Goal: Transaction & Acquisition: Purchase product/service

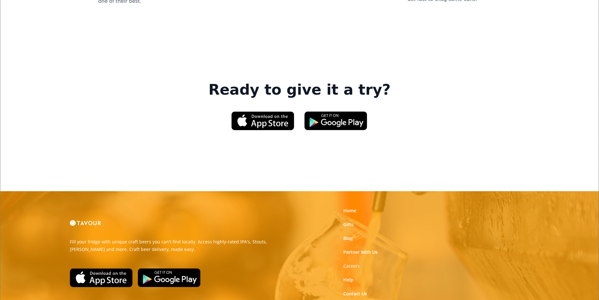
scroll to position [951, 0]
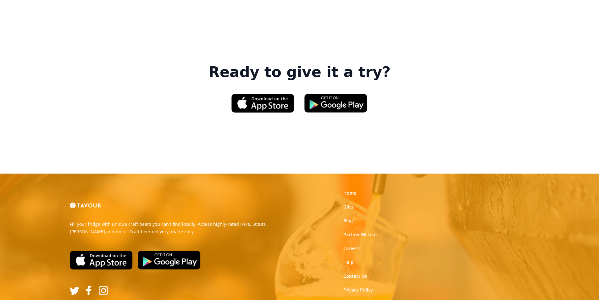
click at [355, 287] on link "Privacy Policy" at bounding box center [358, 290] width 30 height 6
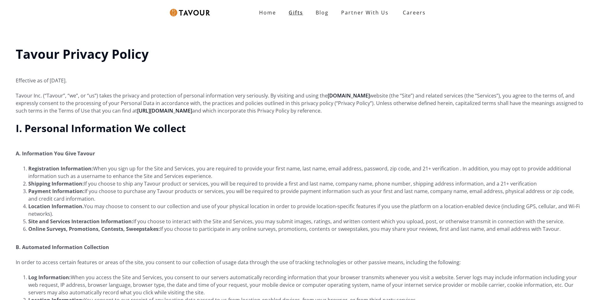
click at [295, 9] on link "Gifts" at bounding box center [295, 12] width 27 height 13
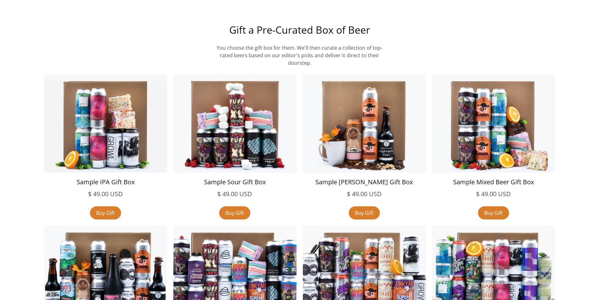
scroll to position [1069, 0]
click at [117, 210] on link "Buy Gift" at bounding box center [105, 212] width 31 height 13
